Goal: Check status: Check status

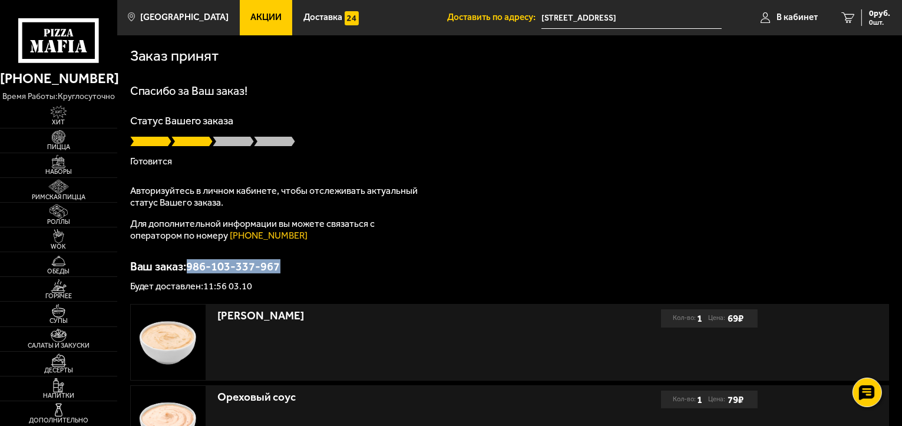
drag, startPoint x: 189, startPoint y: 267, endPoint x: 293, endPoint y: 269, distance: 103.7
click at [293, 269] on p "Ваш заказ: 986-103-337-967" at bounding box center [509, 266] width 759 height 12
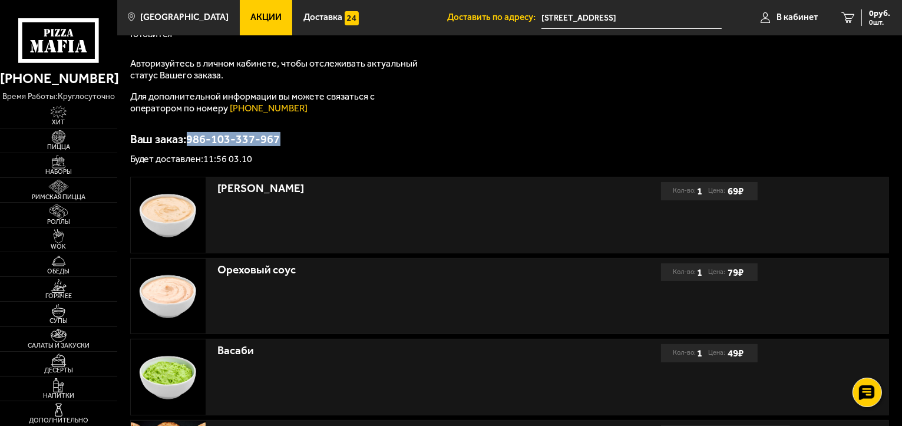
scroll to position [75, 0]
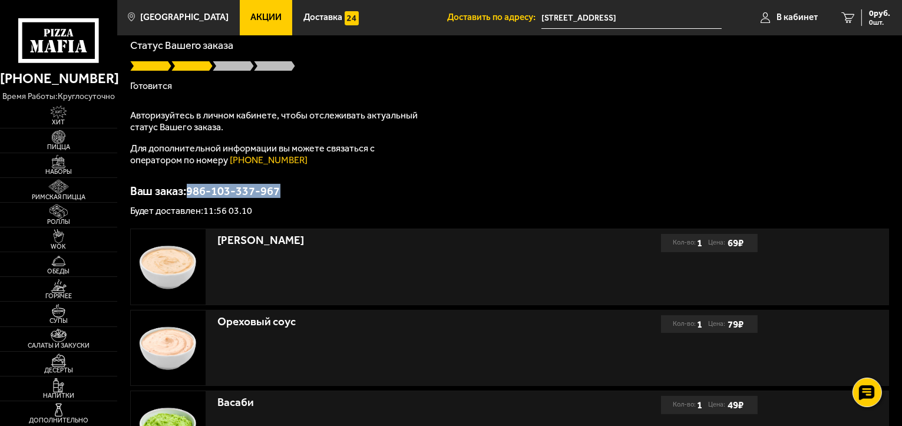
click at [367, 199] on div "Ваш заказ: 986-103-337-967 Будет доставлен: 11:56 03.10" at bounding box center [509, 200] width 759 height 31
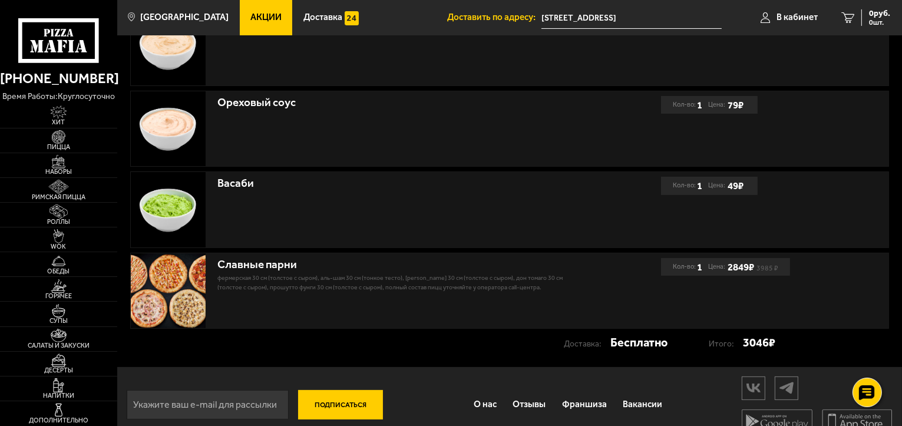
scroll to position [311, 0]
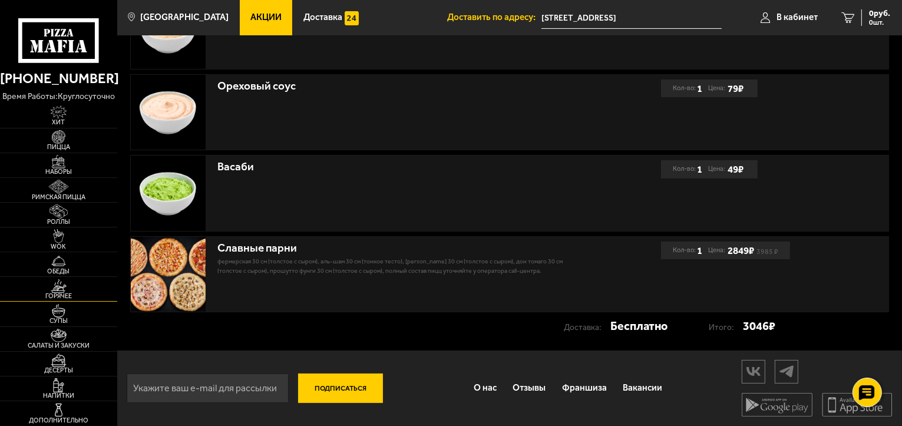
click at [64, 290] on img at bounding box center [59, 286] width 36 height 14
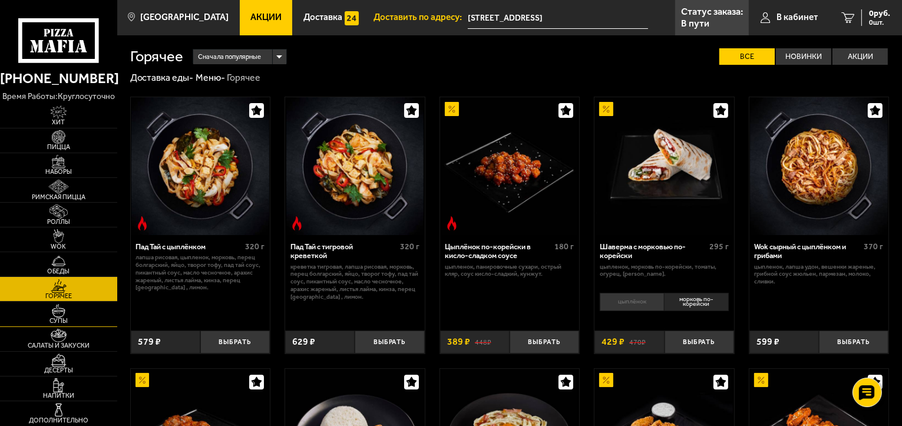
click at [60, 311] on img at bounding box center [59, 311] width 36 height 14
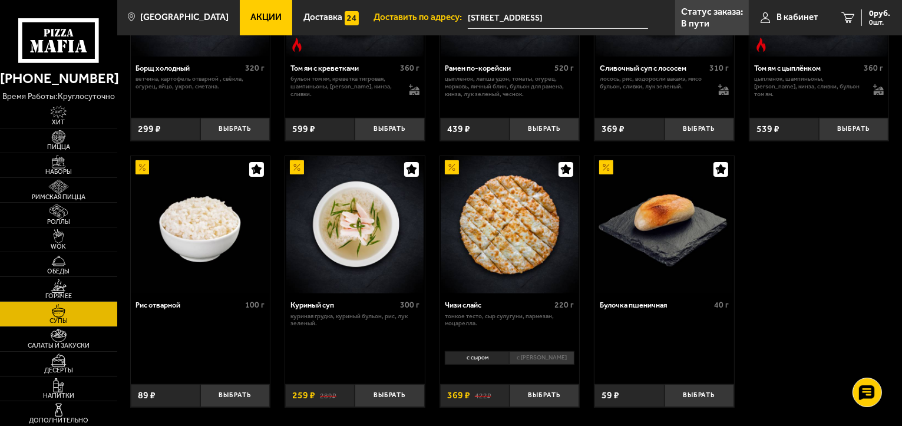
scroll to position [295, 0]
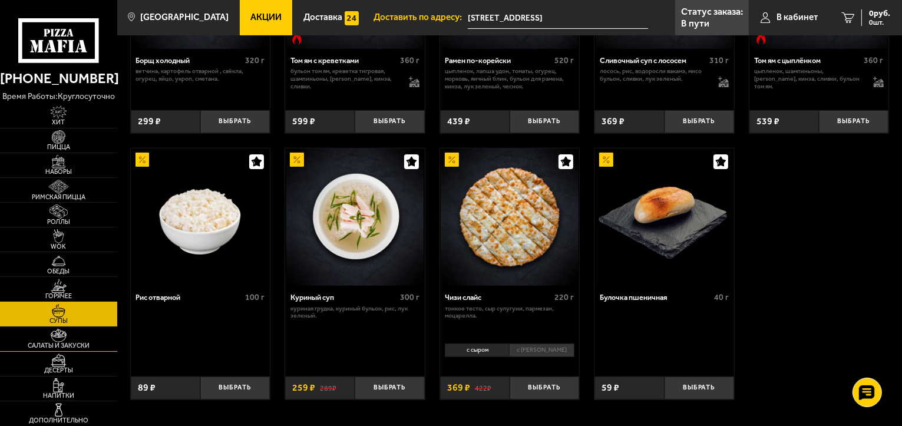
click at [49, 338] on img at bounding box center [59, 336] width 36 height 14
